Goal: Task Accomplishment & Management: Complete application form

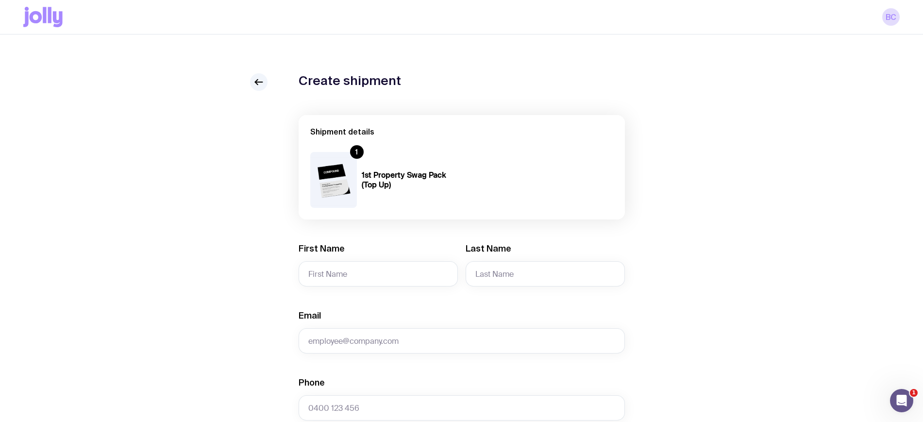
click at [40, 28] on div "BC" at bounding box center [461, 17] width 877 height 34
click at [58, 12] on icon at bounding box center [42, 17] width 39 height 20
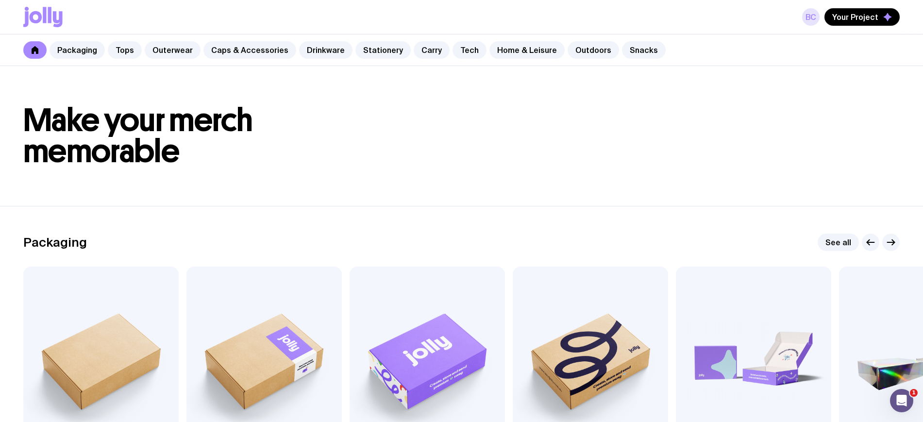
click at [816, 18] on link "BC" at bounding box center [810, 16] width 17 height 17
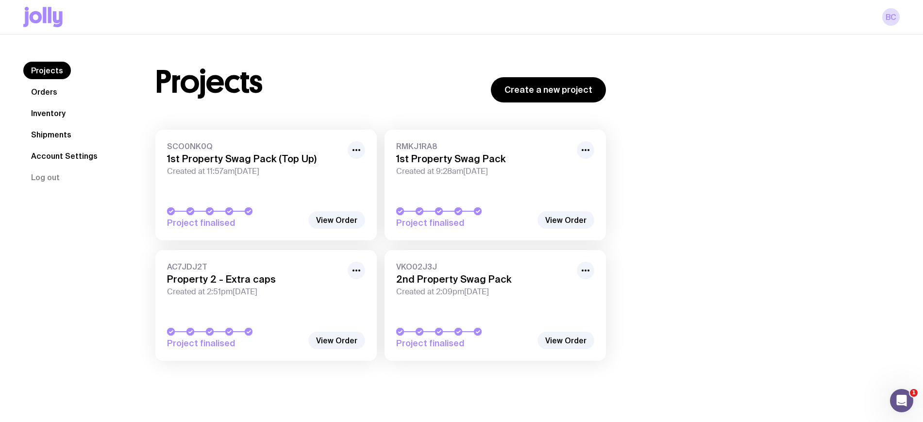
click at [48, 92] on link "Orders" at bounding box center [44, 91] width 42 height 17
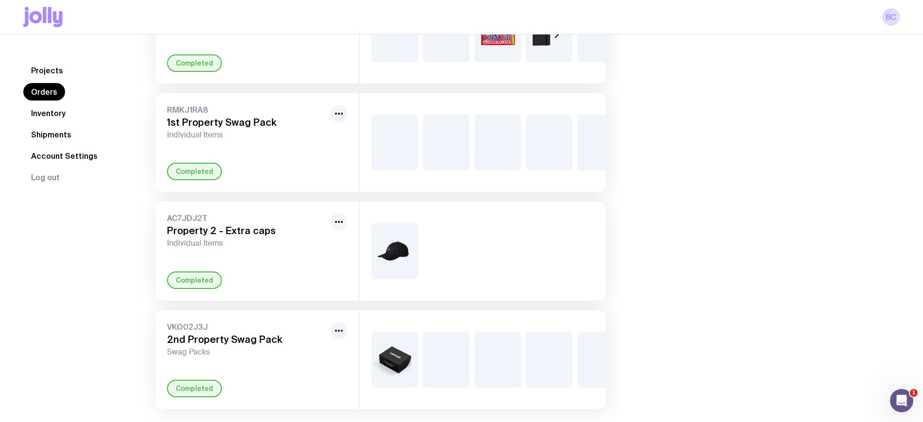
scroll to position [177, 0]
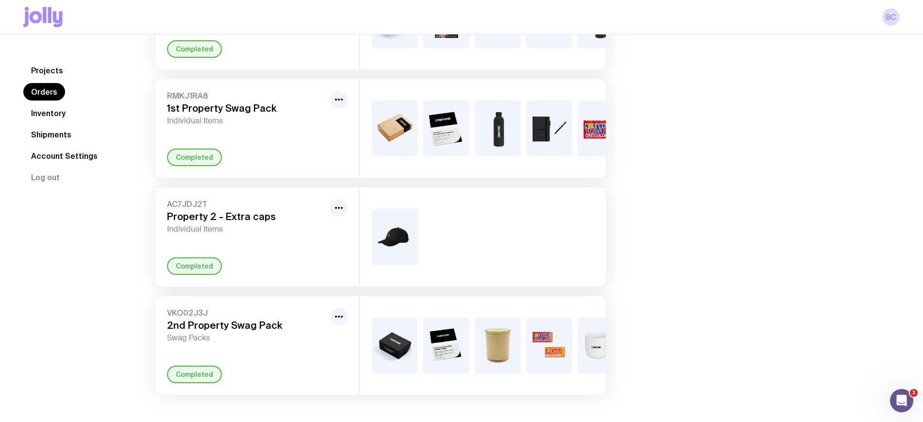
click at [56, 110] on link "Inventory" at bounding box center [48, 112] width 50 height 17
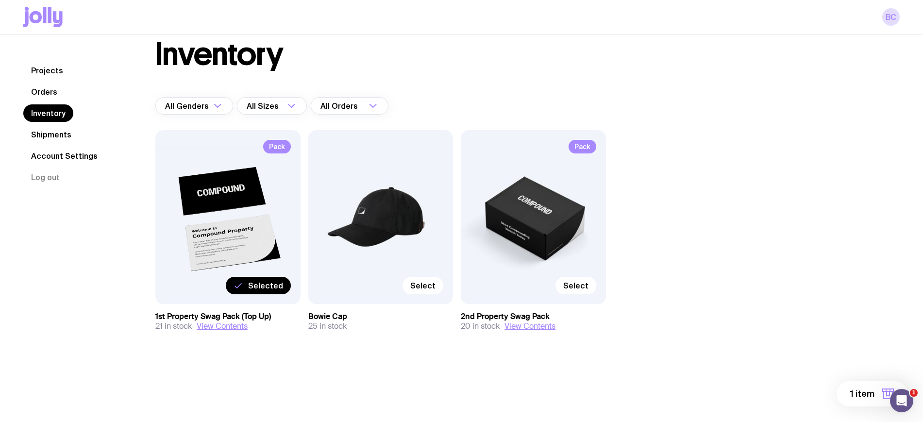
scroll to position [34, 0]
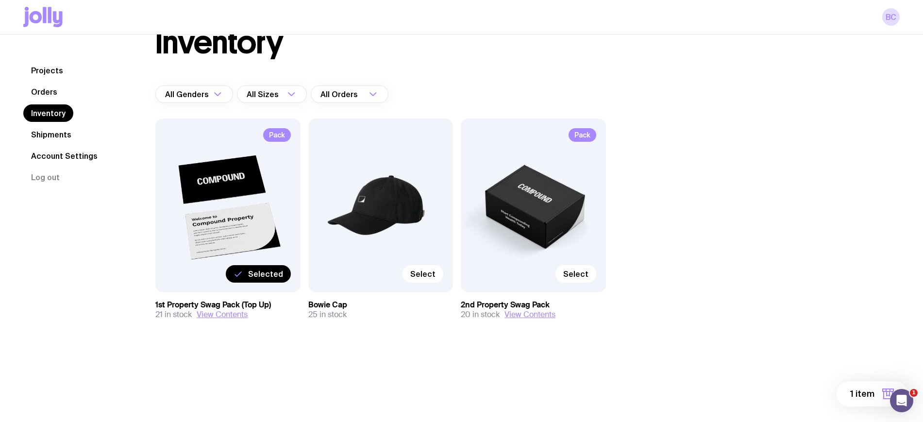
click at [872, 388] on span "1 item" at bounding box center [862, 394] width 24 height 12
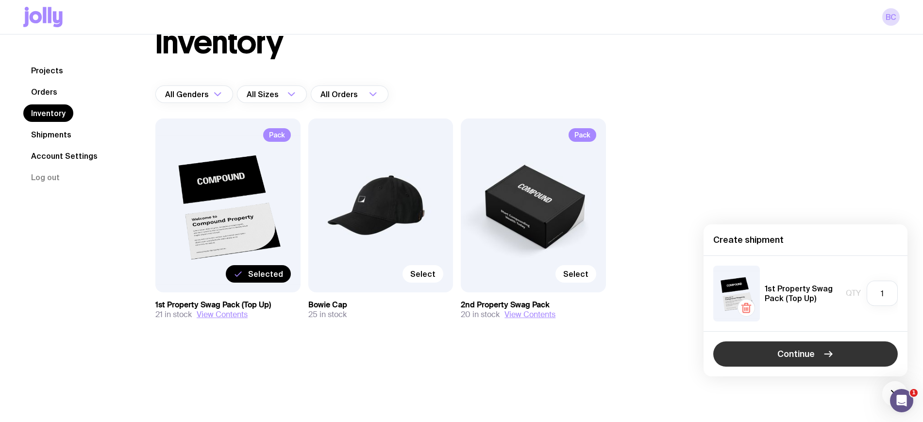
click at [862, 350] on button "Continue" at bounding box center [805, 353] width 185 height 25
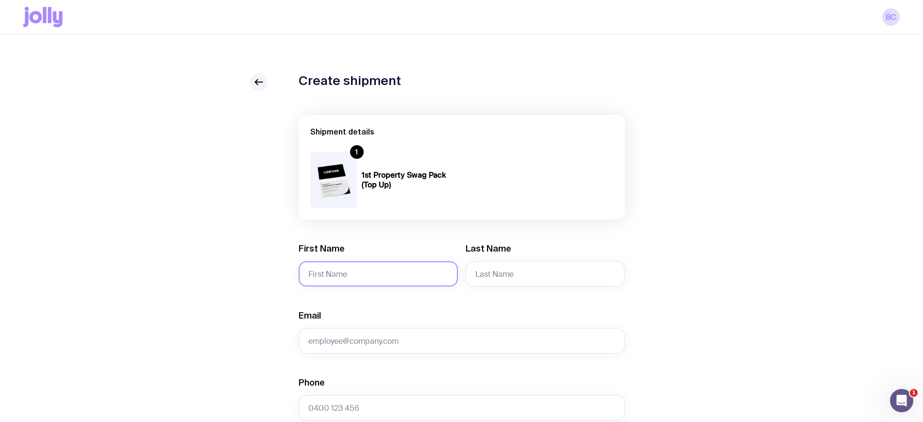
click at [389, 270] on input "First Name" at bounding box center [378, 273] width 159 height 25
type input "[PERSON_NAME] and"
type input "Bede"
